Goal: Information Seeking & Learning: Find specific fact

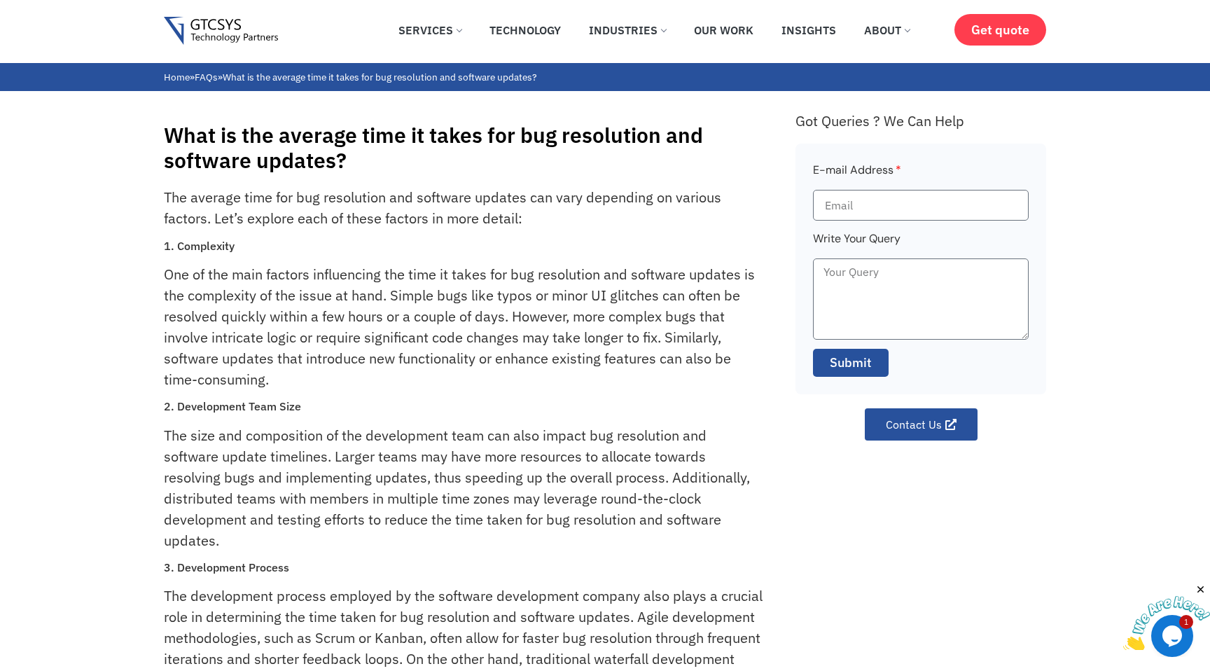
click at [288, 42] on link at bounding box center [259, 31] width 190 height 29
